Goal: Task Accomplishment & Management: Complete application form

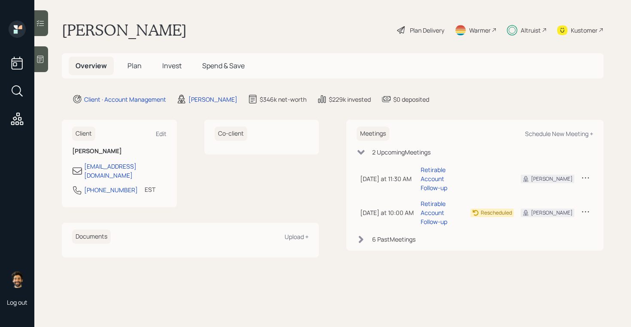
click at [532, 30] on div "Altruist" at bounding box center [531, 30] width 20 height 9
click at [173, 68] on span "Invest" at bounding box center [171, 65] width 19 height 9
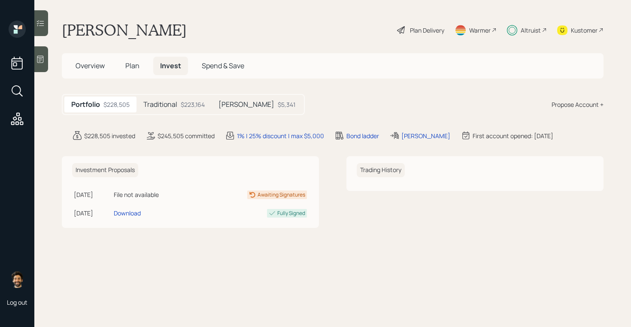
click at [165, 105] on h5 "Traditional" at bounding box center [160, 104] width 34 height 8
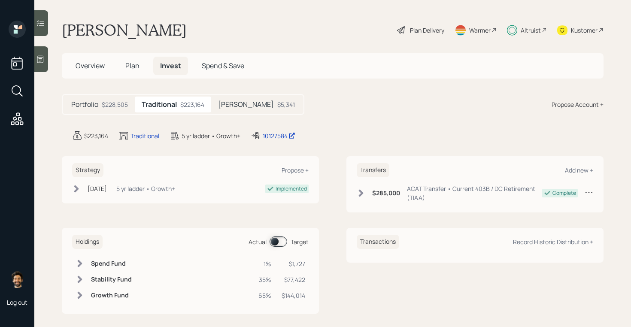
click at [277, 106] on div "$5,341" at bounding box center [286, 104] width 18 height 9
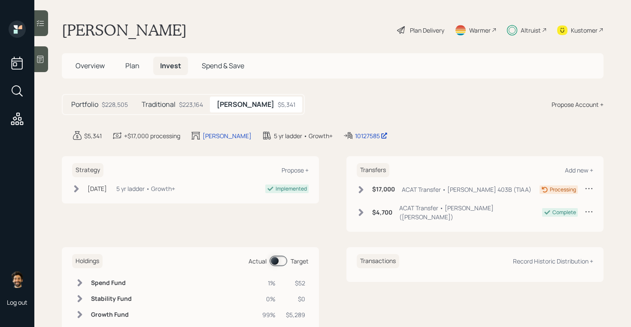
click at [122, 106] on div "$228,505" at bounding box center [115, 104] width 26 height 9
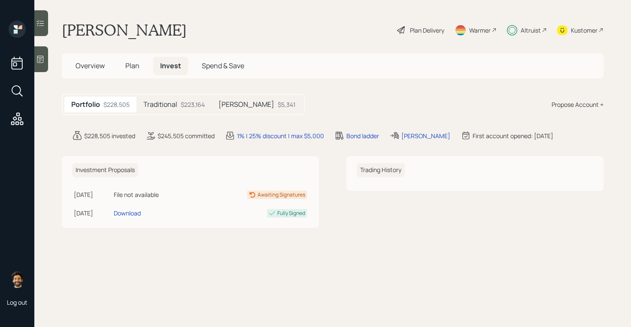
click at [133, 66] on span "Plan" at bounding box center [132, 65] width 14 height 9
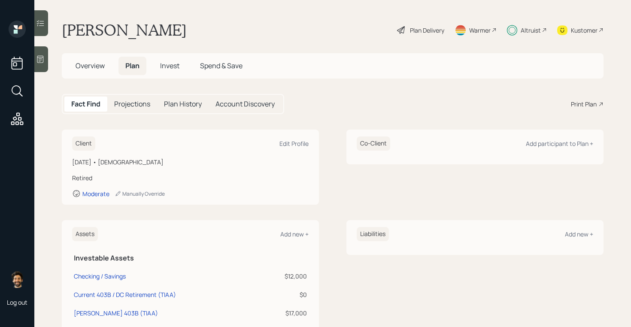
click at [168, 63] on span "Invest" at bounding box center [169, 65] width 19 height 9
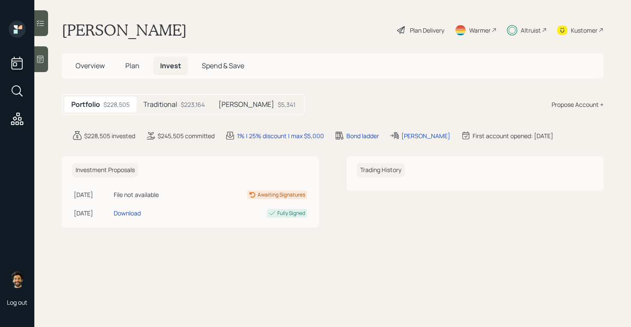
click at [134, 62] on span "Plan" at bounding box center [132, 65] width 14 height 9
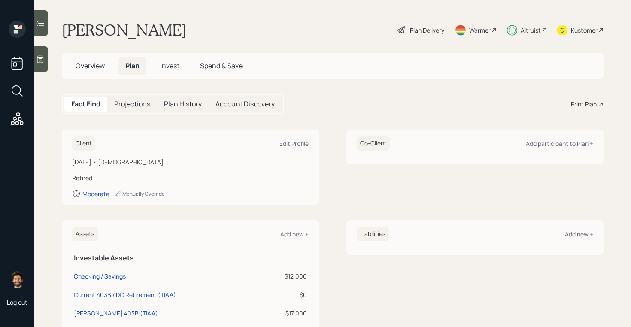
click at [166, 64] on span "Invest" at bounding box center [169, 65] width 19 height 9
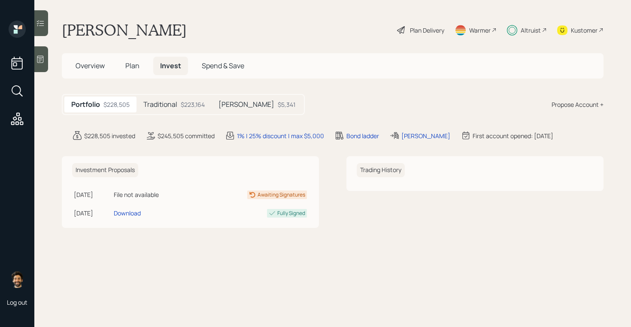
click at [124, 64] on h5 "Plan" at bounding box center [132, 66] width 28 height 18
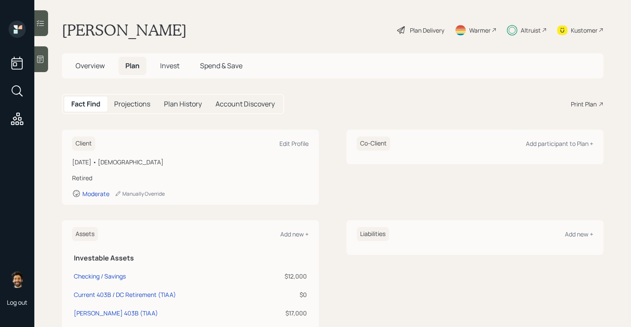
click at [176, 58] on h5 "Invest" at bounding box center [169, 66] width 33 height 18
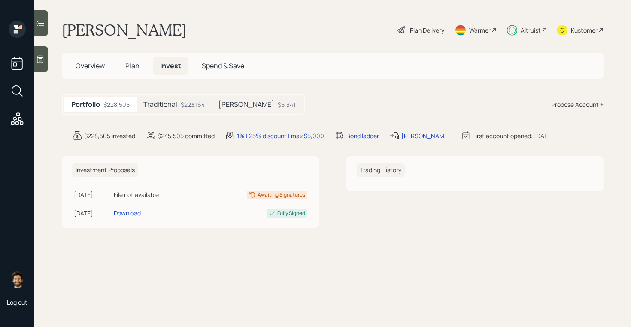
click at [237, 107] on div "[PERSON_NAME] $5,341" at bounding box center [257, 105] width 91 height 16
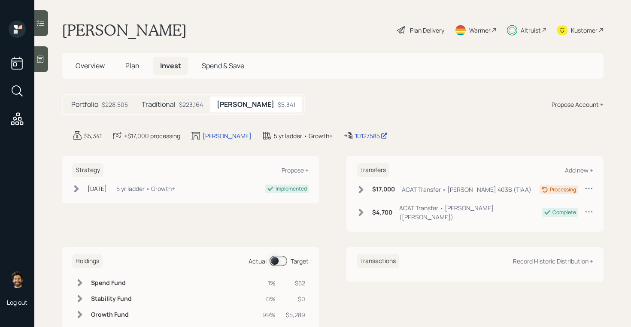
click at [175, 106] on div "Traditional $223,164" at bounding box center [172, 105] width 75 height 16
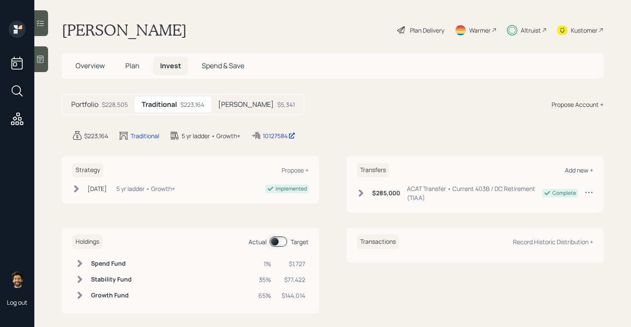
click at [582, 169] on div "Add new +" at bounding box center [579, 170] width 28 height 8
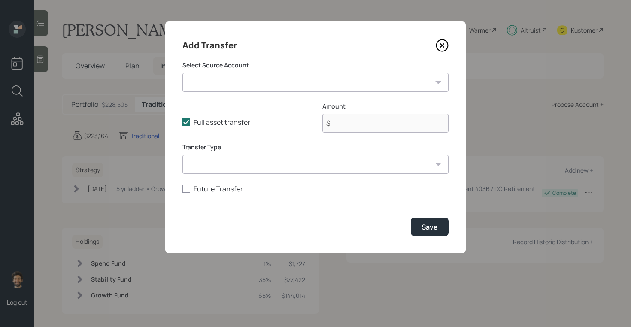
click at [291, 85] on select "Checking / Savings ($12,000 | Emergency Fund) Current 403B / DC Retirement (TIA…" at bounding box center [315, 82] width 266 height 19
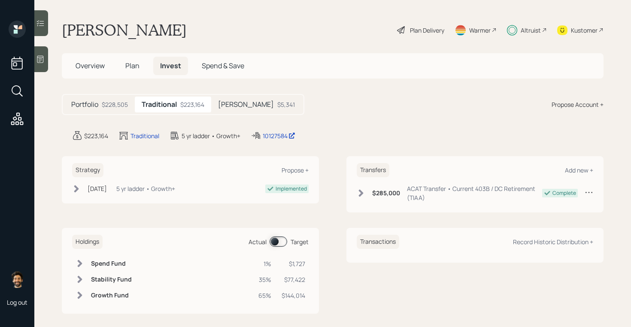
click at [127, 65] on span "Plan" at bounding box center [132, 65] width 14 height 9
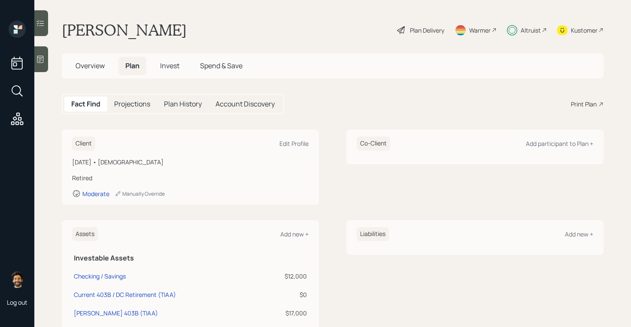
click at [165, 71] on h5 "Invest" at bounding box center [169, 66] width 33 height 18
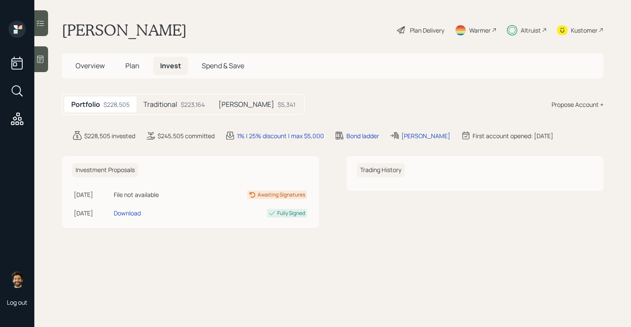
click at [94, 67] on span "Overview" at bounding box center [90, 65] width 29 height 9
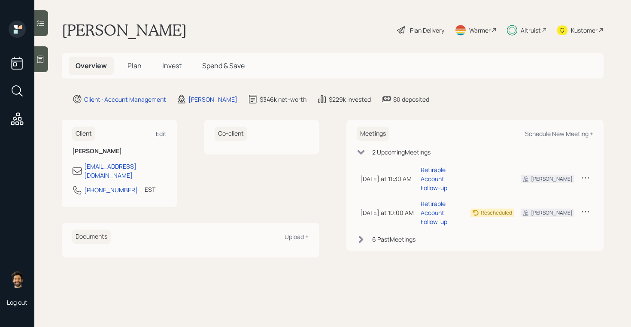
click at [137, 70] on span "Plan" at bounding box center [134, 65] width 14 height 9
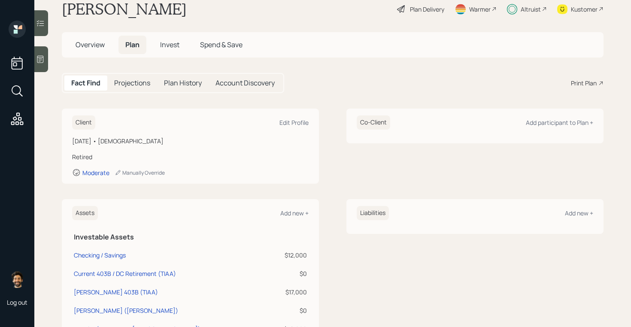
scroll to position [24, 0]
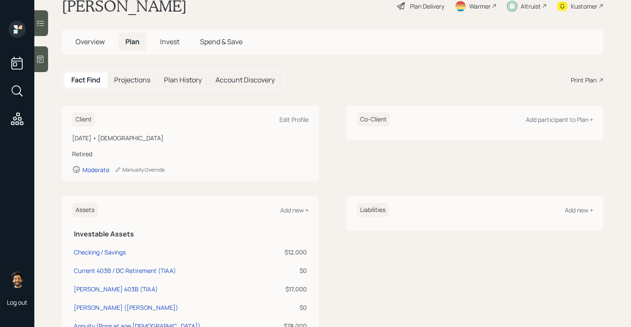
click at [441, 6] on div "Plan Delivery" at bounding box center [427, 6] width 34 height 9
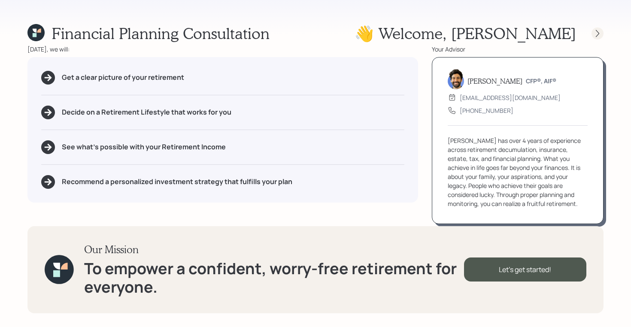
click at [596, 30] on icon at bounding box center [597, 33] width 3 height 7
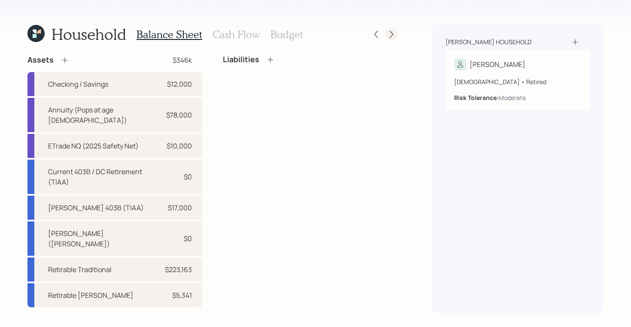
click at [395, 39] on div at bounding box center [391, 34] width 12 height 12
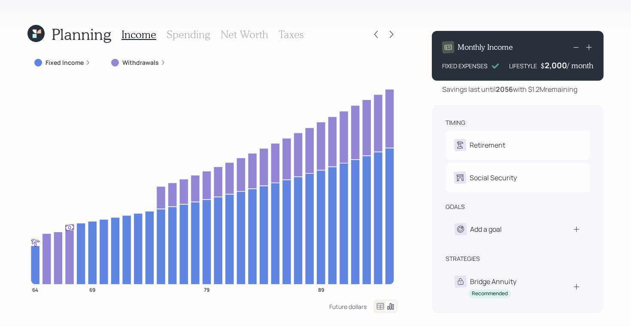
click at [32, 37] on icon at bounding box center [35, 33] width 17 height 17
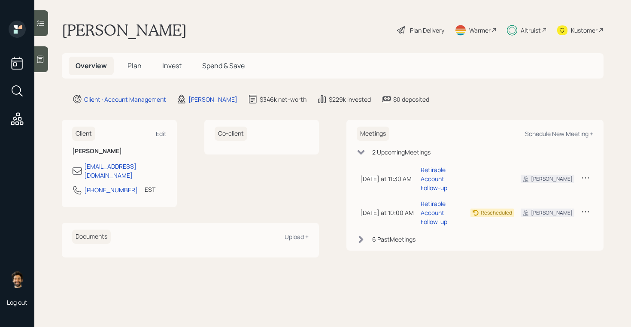
click at [595, 30] on div "Kustomer" at bounding box center [584, 30] width 27 height 9
click at [427, 28] on div "Plan Delivery" at bounding box center [427, 30] width 34 height 9
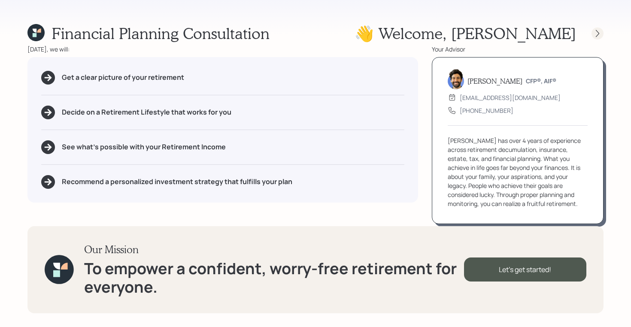
click at [596, 34] on icon at bounding box center [597, 33] width 9 height 9
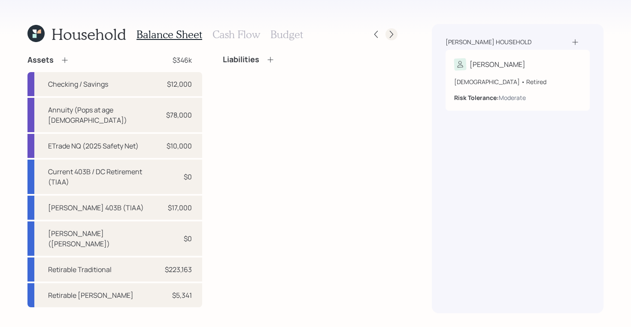
click at [394, 35] on icon at bounding box center [391, 34] width 9 height 9
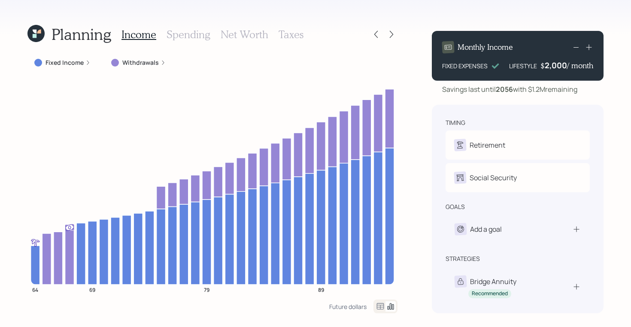
click at [34, 35] on icon at bounding box center [35, 36] width 4 height 4
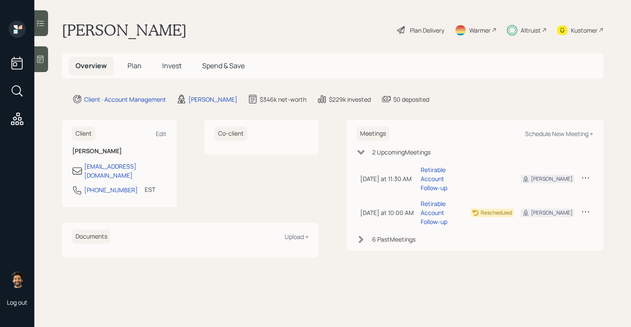
click at [136, 67] on span "Plan" at bounding box center [134, 65] width 14 height 9
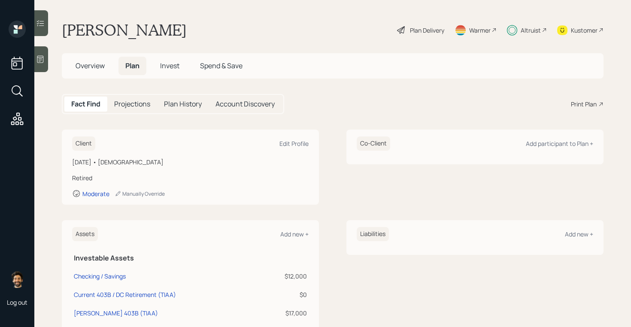
click at [433, 27] on div "Plan Delivery" at bounding box center [427, 30] width 34 height 9
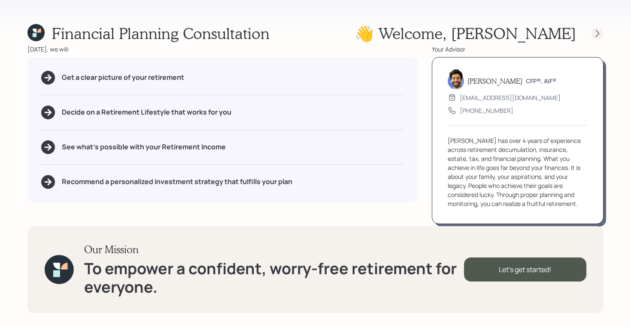
click at [596, 29] on icon at bounding box center [597, 33] width 9 height 9
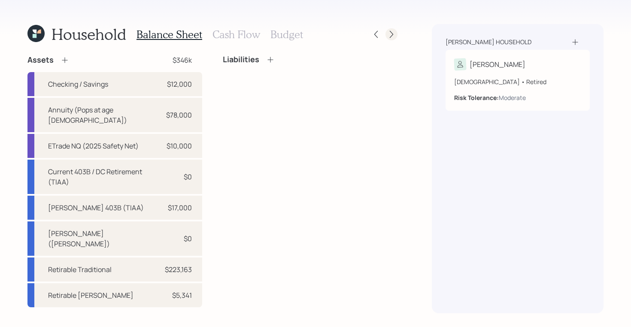
click at [393, 28] on div at bounding box center [383, 34] width 27 height 12
click at [386, 37] on div at bounding box center [391, 34] width 12 height 12
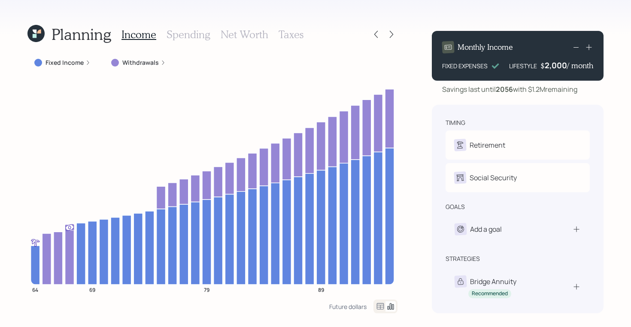
click at [33, 32] on icon at bounding box center [35, 33] width 17 height 17
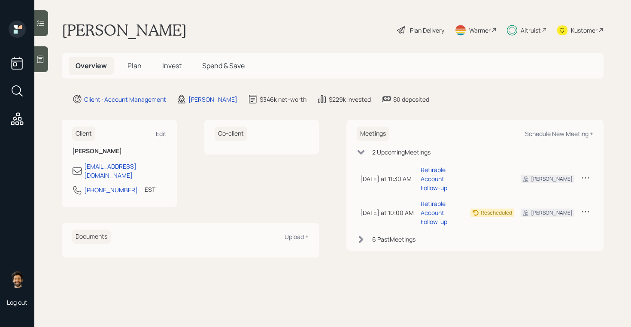
click at [179, 65] on span "Invest" at bounding box center [171, 65] width 19 height 9
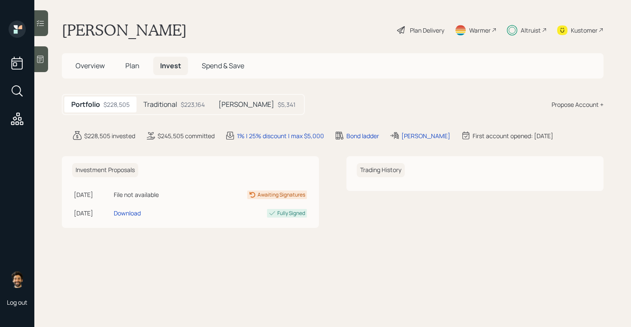
click at [170, 102] on h5 "Traditional" at bounding box center [160, 104] width 34 height 8
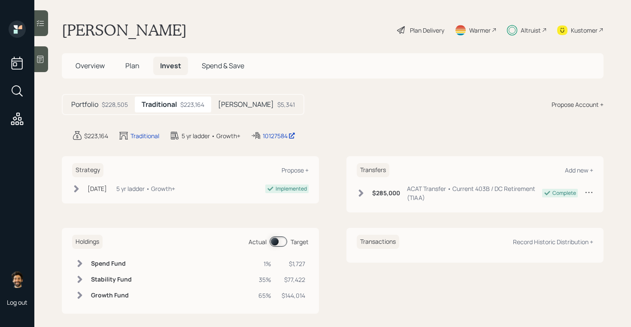
click at [129, 70] on span "Plan" at bounding box center [132, 65] width 14 height 9
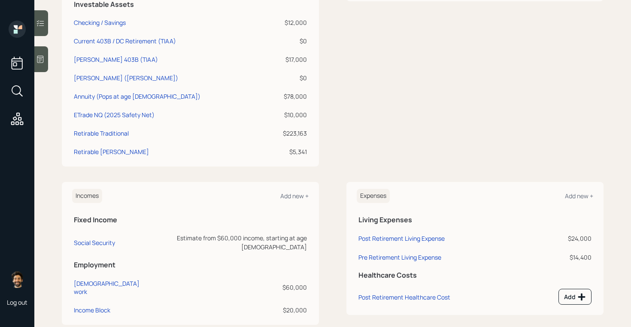
scroll to position [262, 0]
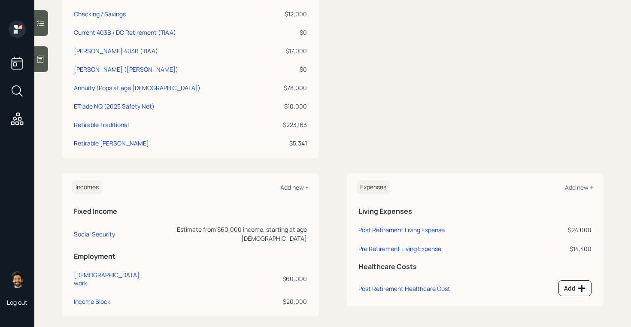
click at [286, 185] on div "Add new +" at bounding box center [294, 187] width 28 height 8
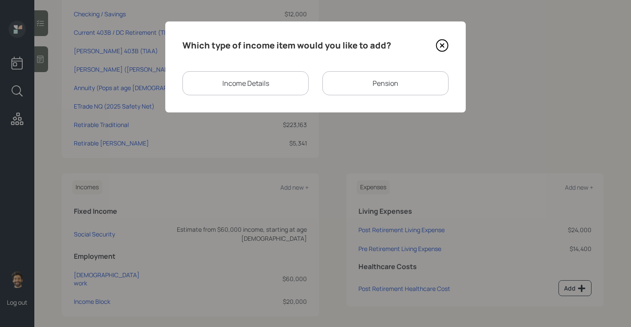
click at [300, 82] on div "Income Details" at bounding box center [245, 83] width 126 height 24
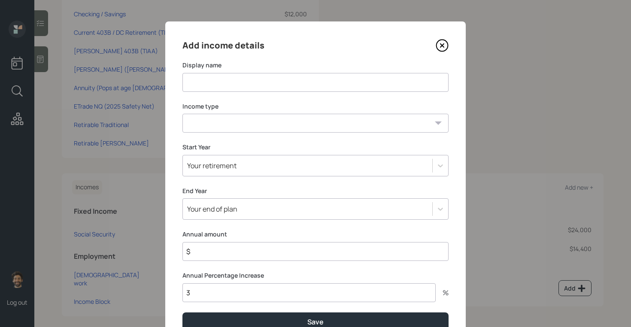
click at [257, 79] on input at bounding box center [315, 82] width 266 height 19
type input "TIAA Pension"
click at [247, 125] on select "[DEMOGRAPHIC_DATA] work [DEMOGRAPHIC_DATA] work Self employment Other" at bounding box center [315, 123] width 266 height 19
select select "other"
click at [182, 114] on select "[DEMOGRAPHIC_DATA] work [DEMOGRAPHIC_DATA] work Self employment Other" at bounding box center [315, 123] width 266 height 19
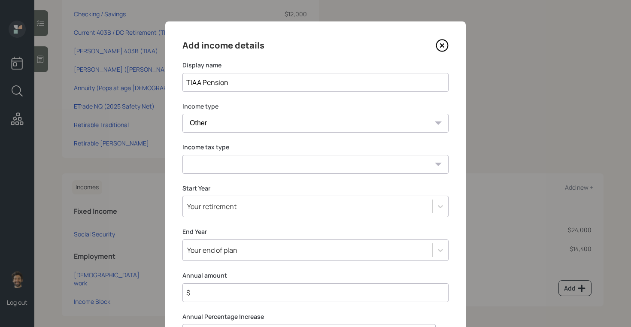
click at [211, 156] on select "Tax-free Earned Self Employment Alimony Royalties Pension / Annuity Interest Di…" at bounding box center [315, 164] width 266 height 19
select select "earned"
click at [182, 155] on select "Tax-free Earned Self Employment Alimony Royalties Pension / Annuity Interest Di…" at bounding box center [315, 164] width 266 height 19
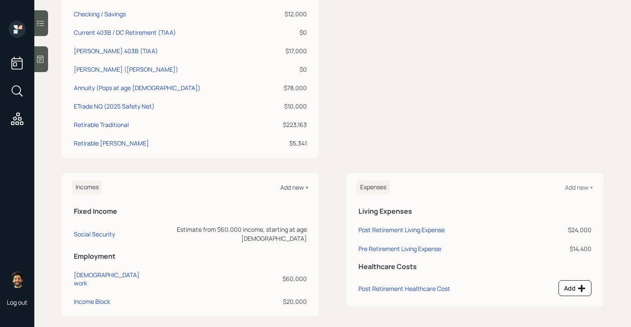
click at [286, 184] on div "Add new +" at bounding box center [294, 187] width 28 height 8
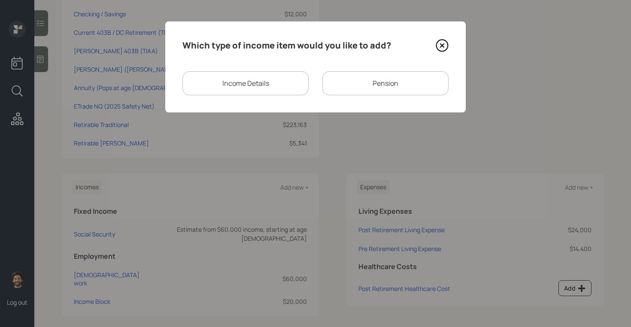
click at [361, 89] on div "Pension" at bounding box center [385, 83] width 126 height 24
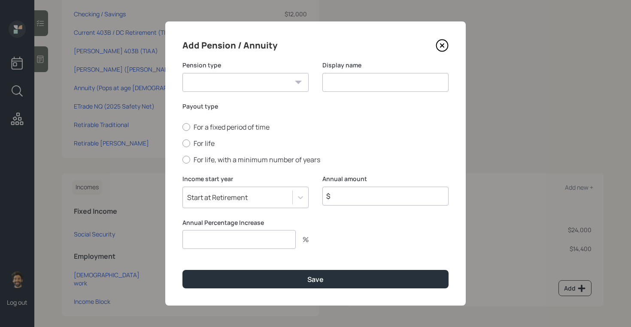
click at [346, 89] on input at bounding box center [385, 82] width 126 height 19
type input "TIAA Pension"
click at [240, 80] on select "Pension Annuity" at bounding box center [245, 82] width 126 height 19
select select "pension"
click at [182, 73] on select "Pension Annuity" at bounding box center [245, 82] width 126 height 19
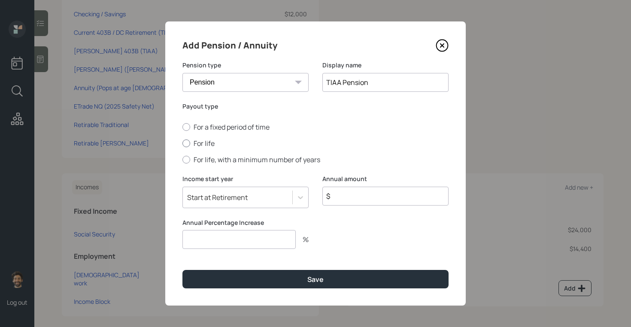
click at [192, 146] on label "For life" at bounding box center [315, 143] width 266 height 9
click at [182, 144] on input "For life" at bounding box center [182, 143] width 0 height 0
radio input "true"
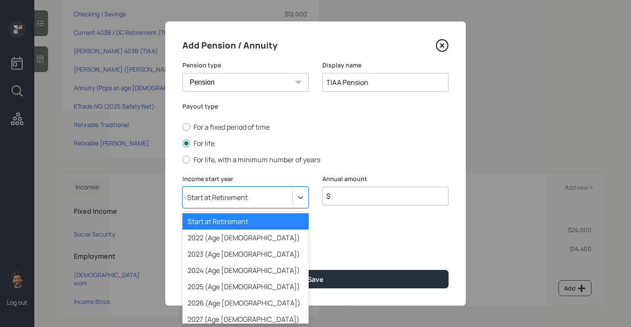
click at [213, 198] on div "Start at Retirement" at bounding box center [217, 197] width 61 height 9
click at [218, 299] on div "2026 (Age [DEMOGRAPHIC_DATA])" at bounding box center [245, 303] width 126 height 16
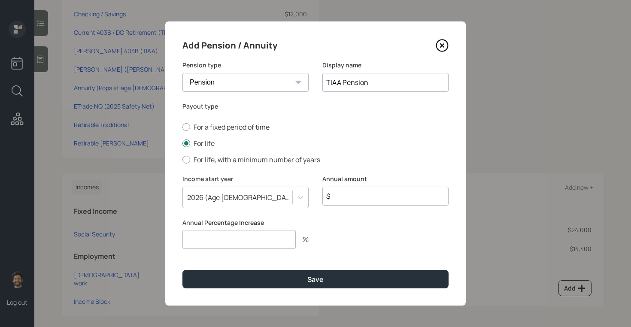
click at [353, 200] on input "$" at bounding box center [385, 196] width 126 height 19
type input "$ 7,400"
click at [261, 236] on input "number" at bounding box center [238, 239] width 113 height 19
type input "0"
click at [206, 130] on label "For a fixed period of time" at bounding box center [315, 126] width 266 height 9
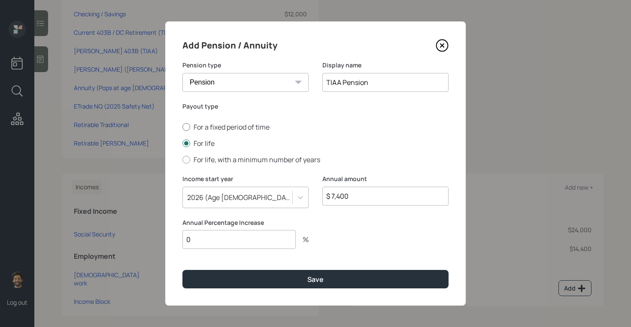
click at [182, 127] on input "For a fixed period of time" at bounding box center [182, 127] width 0 height 0
radio input "true"
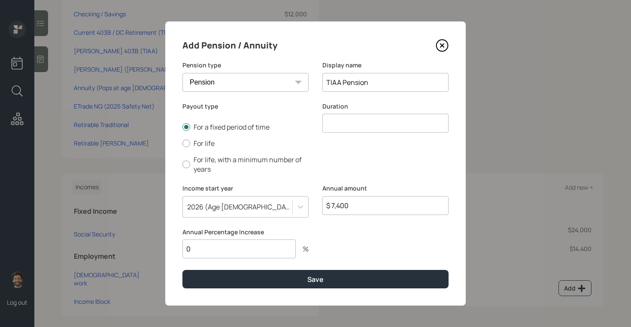
click at [366, 121] on input "number" at bounding box center [385, 123] width 126 height 19
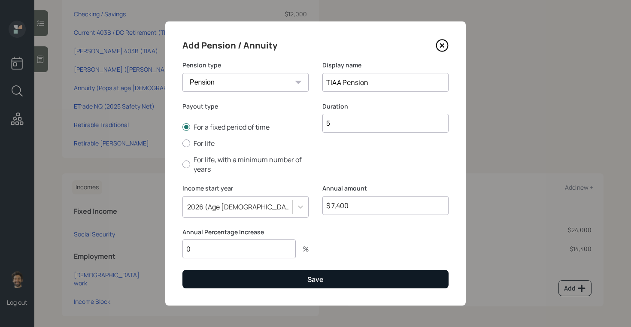
type input "5"
click at [289, 278] on button "Save" at bounding box center [315, 279] width 266 height 18
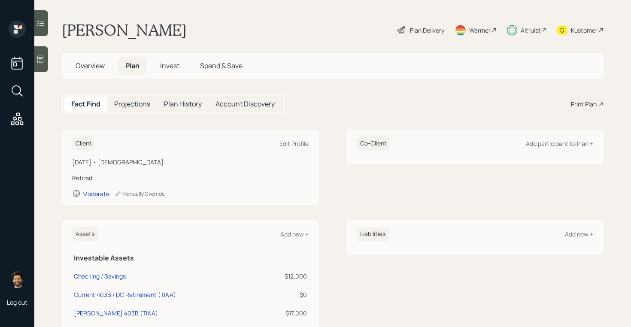
click at [142, 106] on h5 "Projections" at bounding box center [132, 104] width 36 height 8
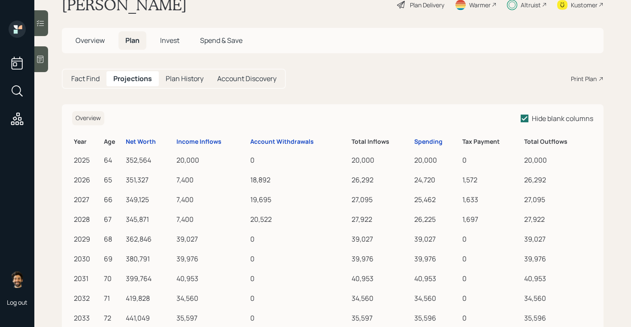
scroll to position [24, 0]
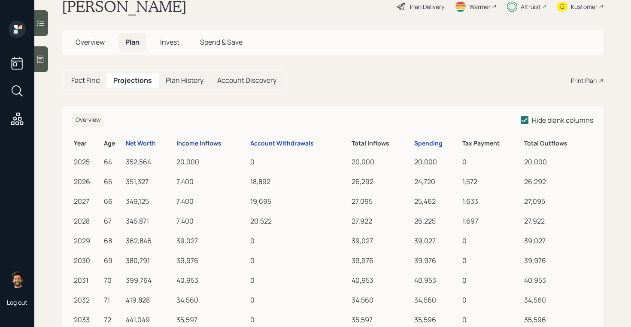
click at [206, 146] on div "Income Inflows" at bounding box center [198, 143] width 45 height 7
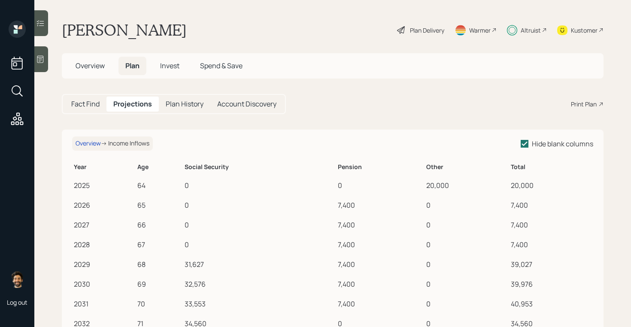
click at [97, 103] on h5 "Fact Find" at bounding box center [85, 104] width 28 height 8
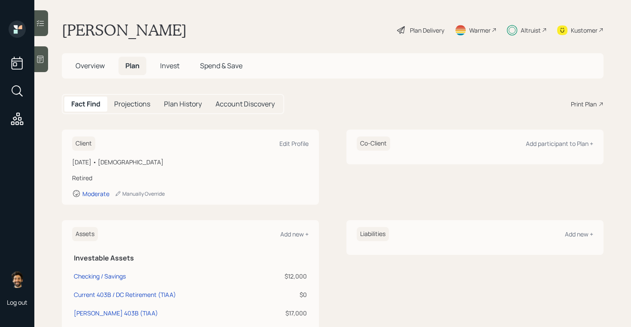
click at [138, 99] on div "Projections" at bounding box center [132, 104] width 50 height 15
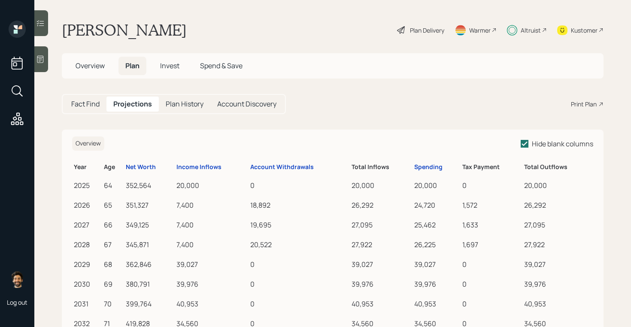
click at [434, 27] on div "Plan Delivery" at bounding box center [427, 30] width 34 height 9
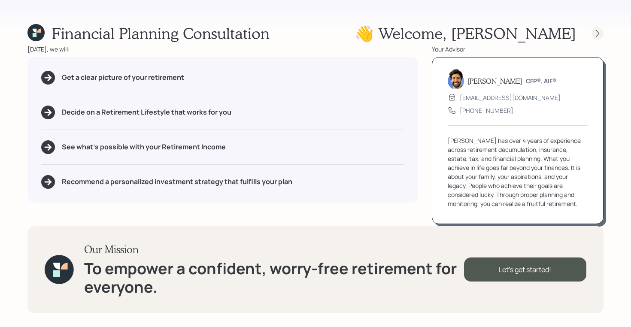
click at [595, 32] on icon at bounding box center [597, 33] width 9 height 9
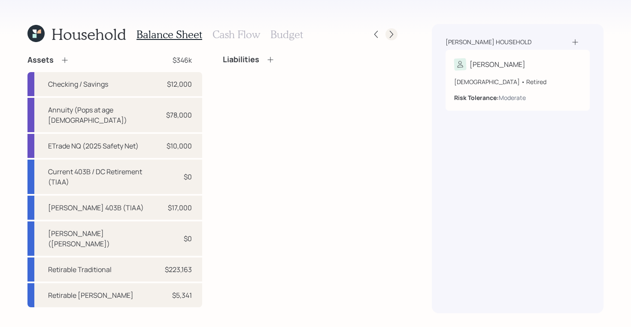
click at [395, 38] on icon at bounding box center [391, 34] width 9 height 9
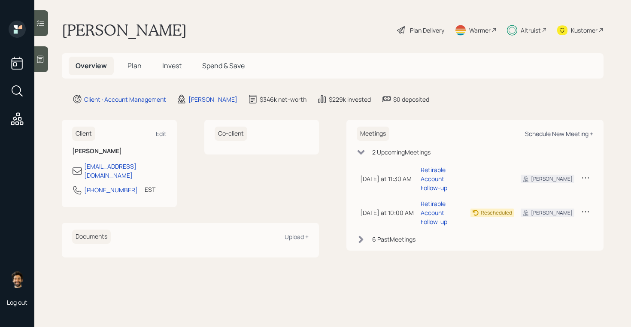
click at [542, 132] on div "Schedule New Meeting +" at bounding box center [559, 134] width 68 height 8
select select "f14b762f-c7c2-4b89-9227-8fa891345eea"
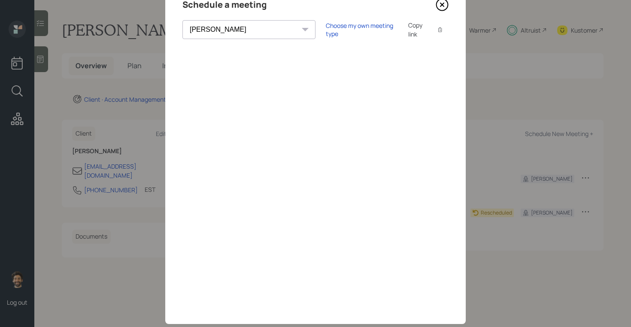
scroll to position [52, 0]
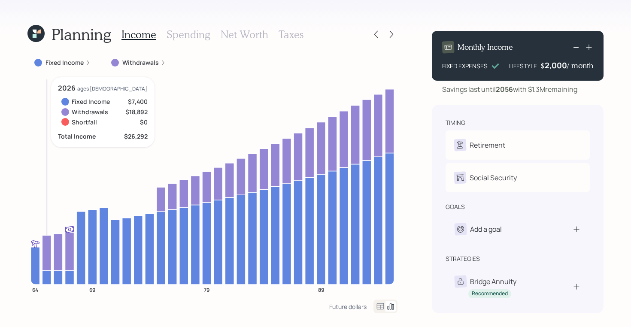
click at [39, 34] on icon at bounding box center [35, 33] width 17 height 17
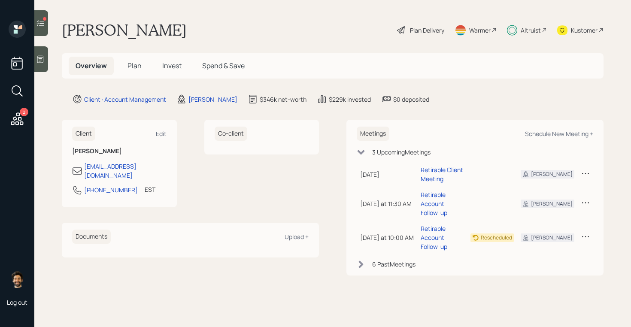
click at [37, 22] on icon at bounding box center [40, 23] width 9 height 9
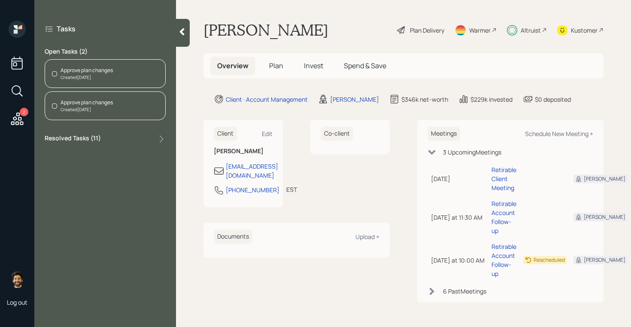
click at [88, 63] on div "Approve plan changes Created Today" at bounding box center [105, 73] width 121 height 29
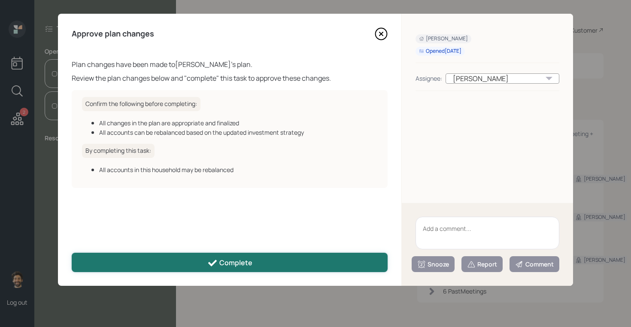
click at [172, 262] on button "Complete" at bounding box center [230, 262] width 316 height 19
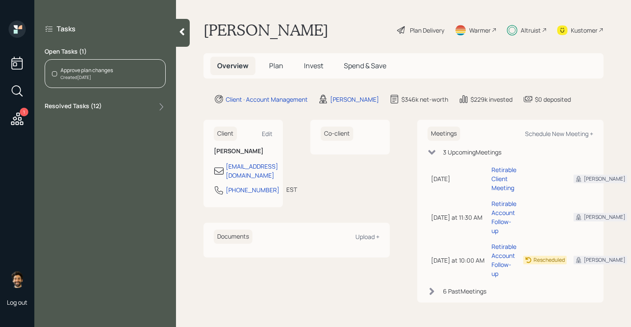
click at [59, 42] on div "Tasks Open Tasks ( 1 ) Approve plan changes Created Today Resolved Tasks ( 12 )" at bounding box center [105, 68] width 142 height 95
click at [74, 70] on div "Approve plan changes" at bounding box center [87, 71] width 52 height 8
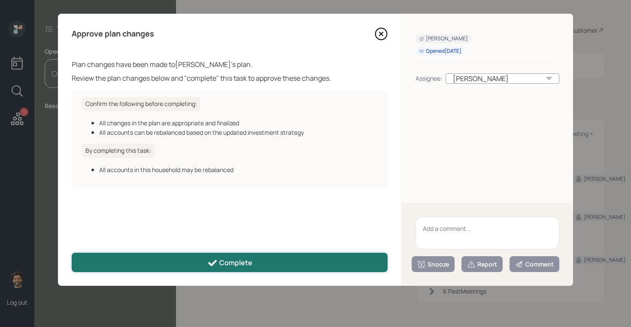
click at [180, 257] on button "Complete" at bounding box center [230, 262] width 316 height 19
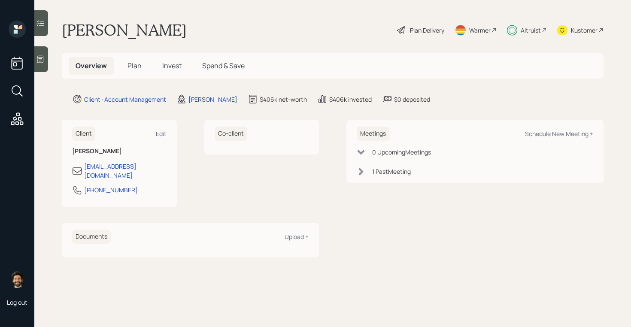
click at [171, 60] on h5 "Invest" at bounding box center [171, 66] width 33 height 18
